Goal: Find specific page/section: Find specific page/section

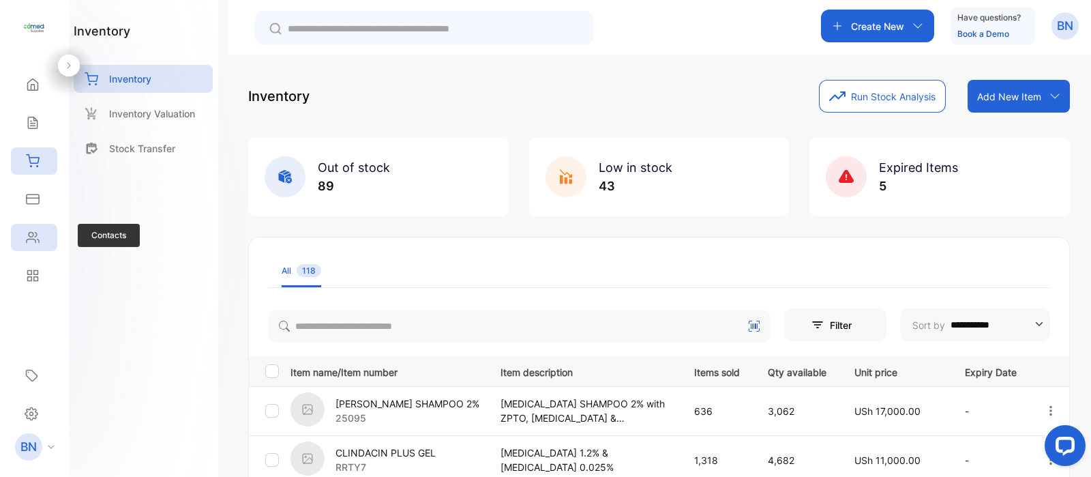
scroll to position [494, 0]
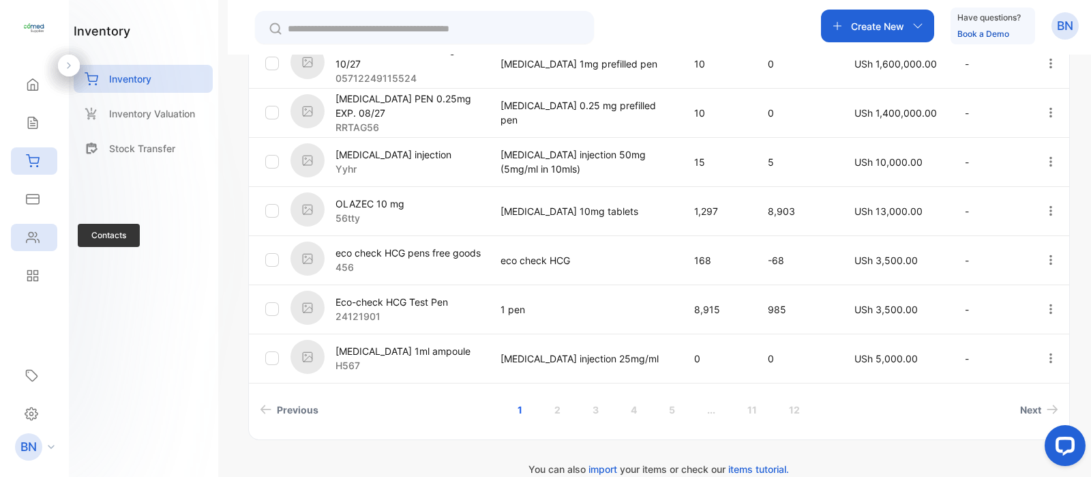
click at [48, 237] on div "Contacts" at bounding box center [34, 237] width 46 height 27
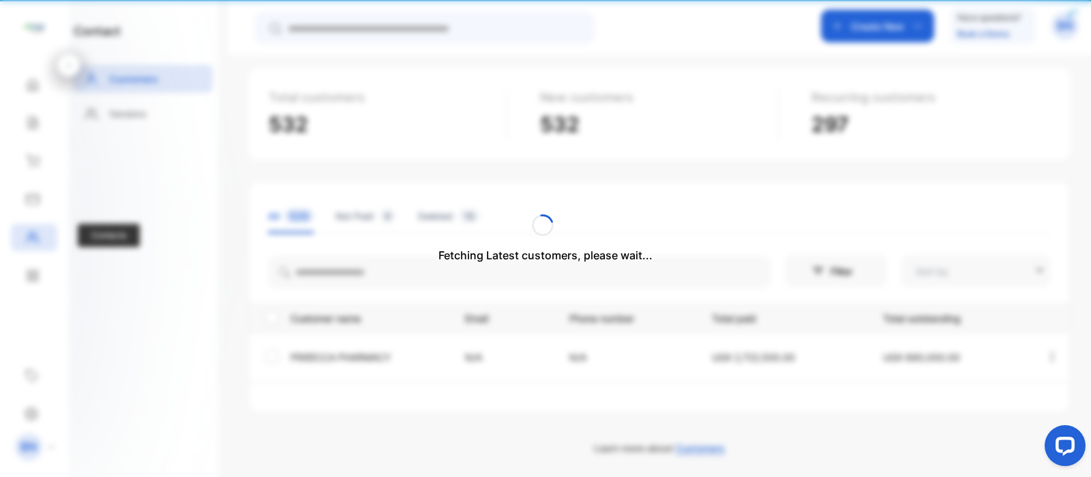
type input "**********"
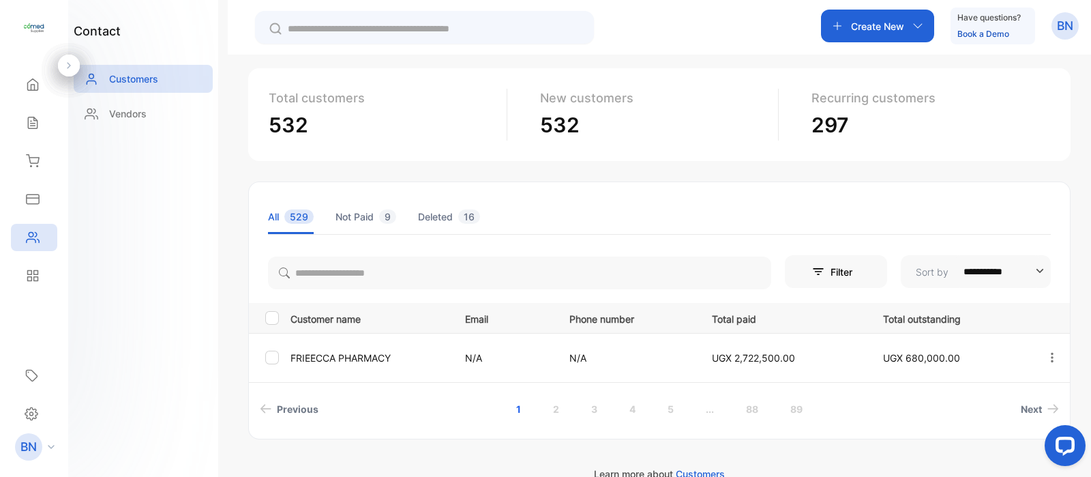
scroll to position [89, 0]
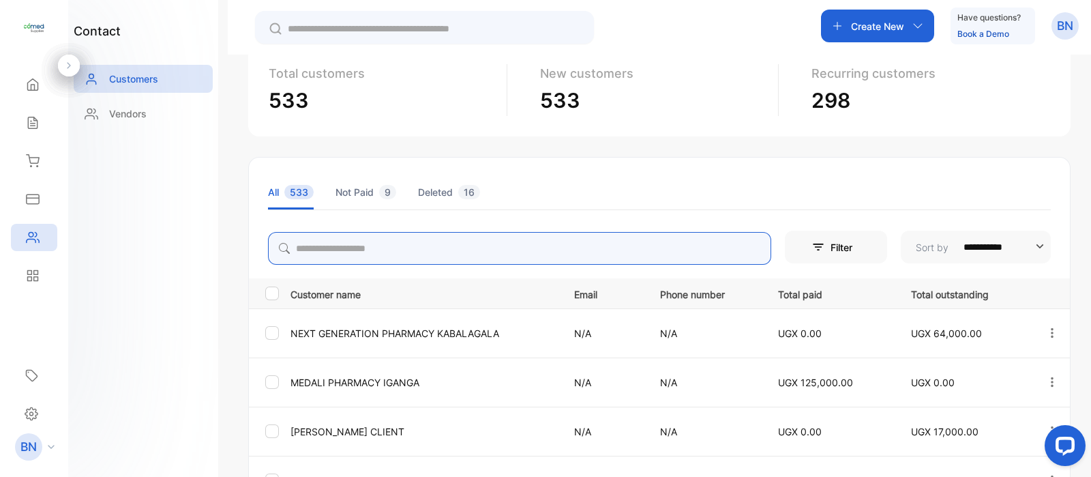
click at [383, 250] on input "search" at bounding box center [519, 248] width 503 height 33
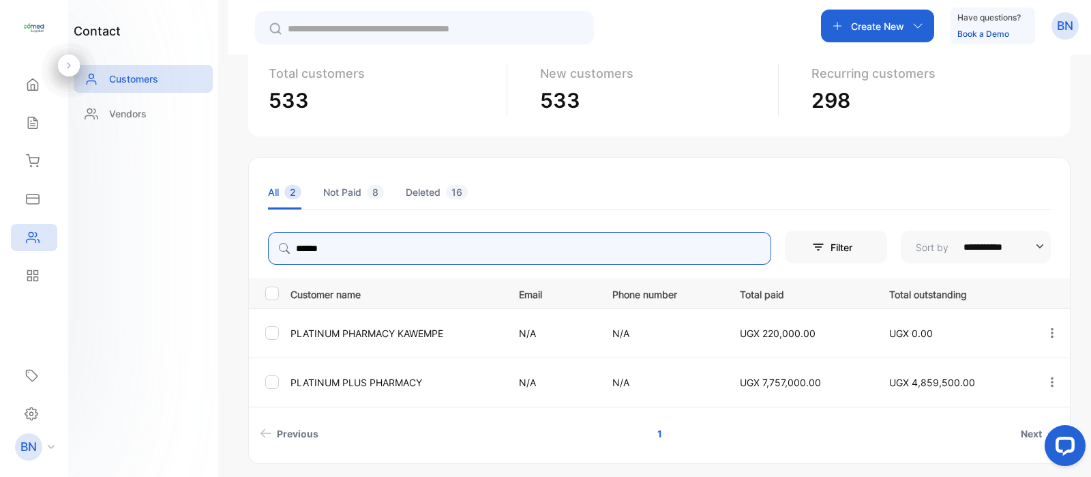
click at [1047, 388] on button "button" at bounding box center [1052, 382] width 12 height 33
type input "******"
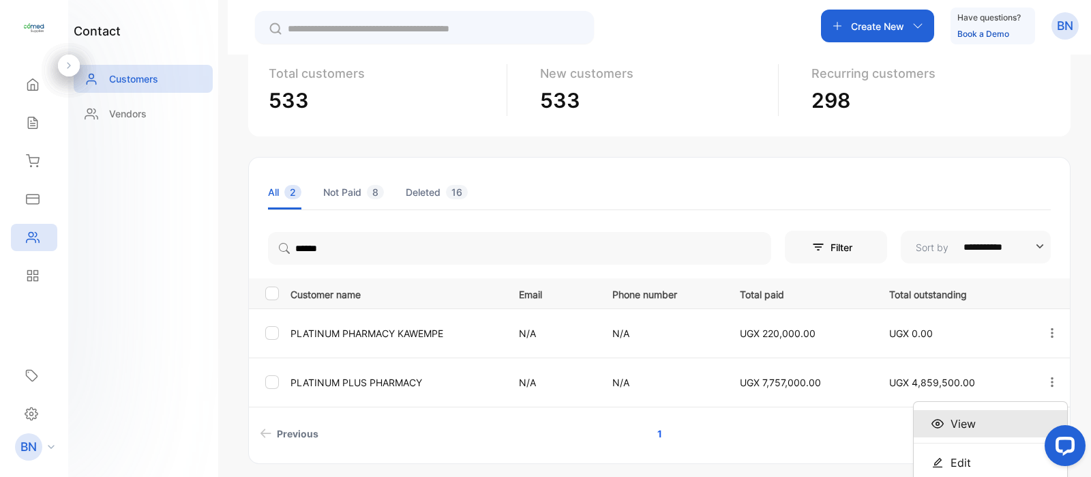
click at [962, 428] on span "View" at bounding box center [963, 423] width 25 height 16
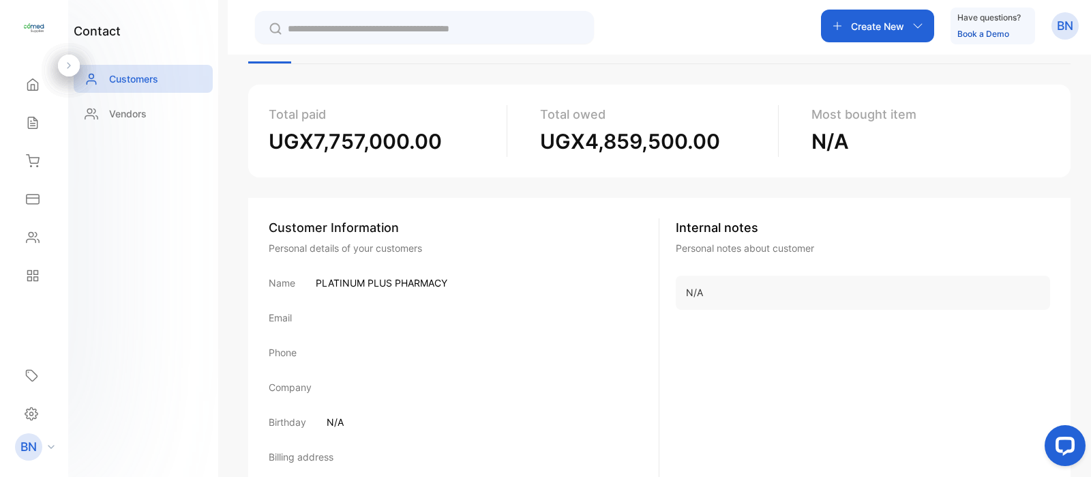
click at [1086, 73] on div "PLATINUM PLUS PHARMACY Customer Edit customer New transaction New invoice New r…" at bounding box center [659, 293] width 863 height 477
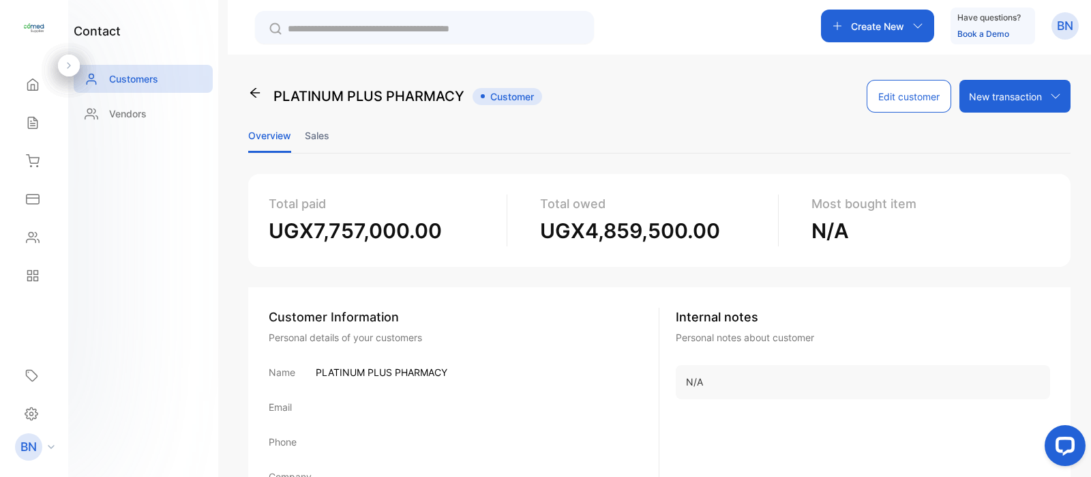
click at [314, 138] on li "Sales" at bounding box center [317, 135] width 25 height 35
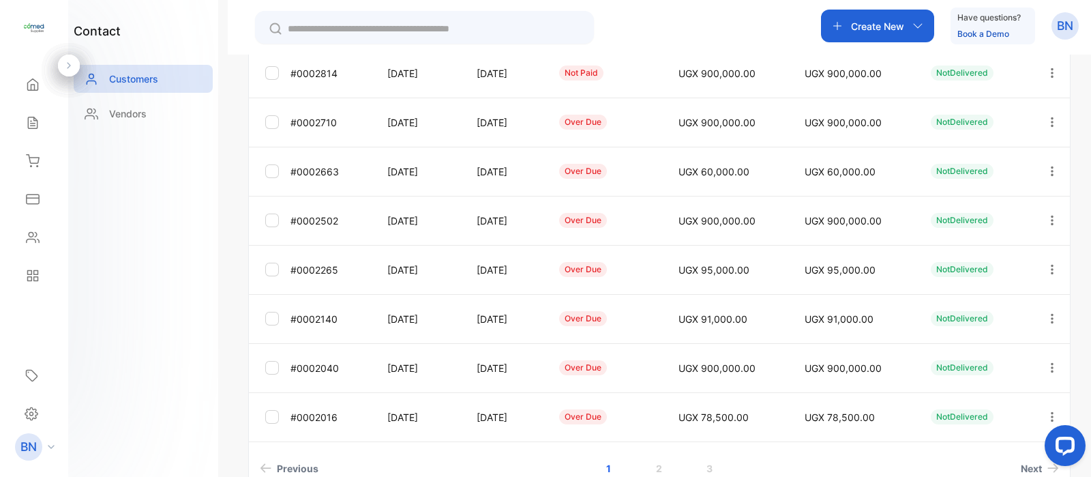
scroll to position [399, 0]
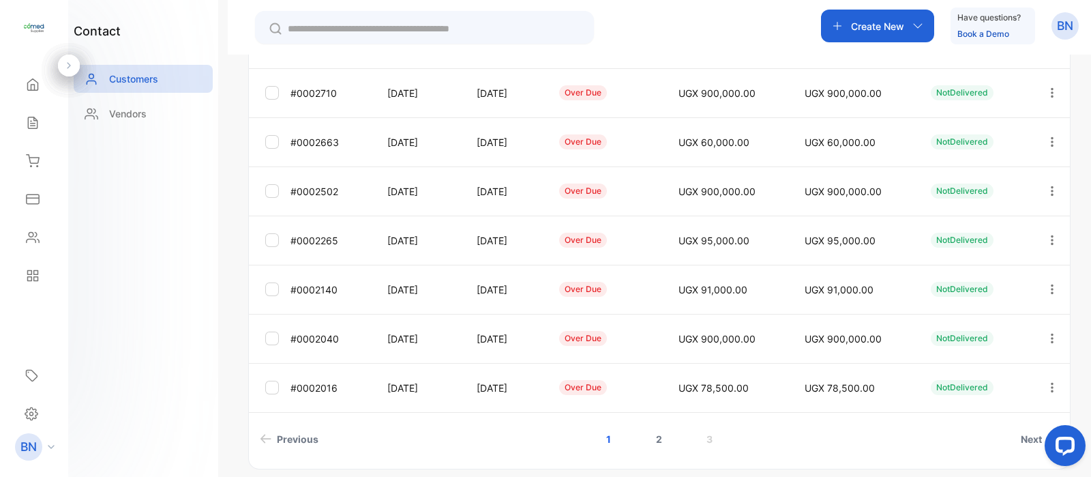
click at [651, 434] on link "2" at bounding box center [659, 438] width 39 height 25
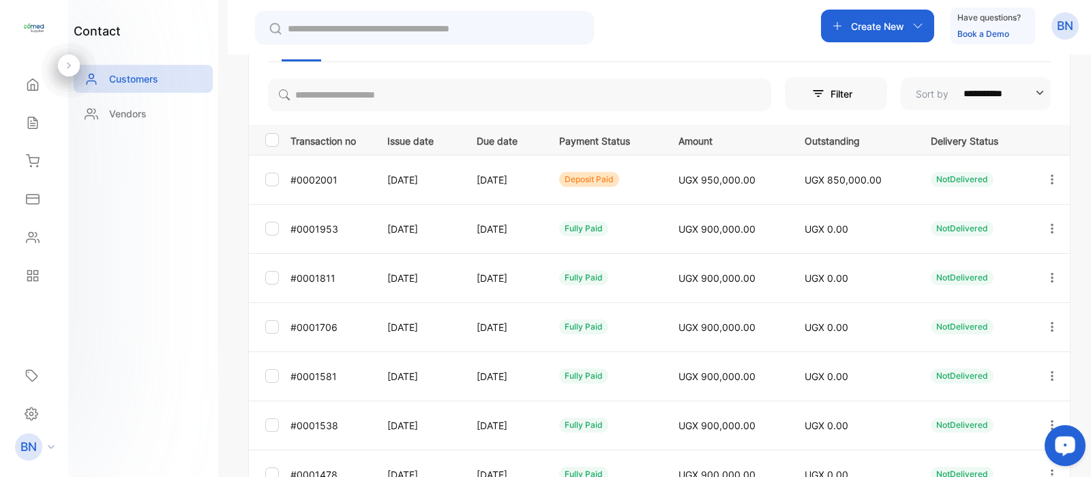
scroll to position [164, 0]
